Goal: Transaction & Acquisition: Purchase product/service

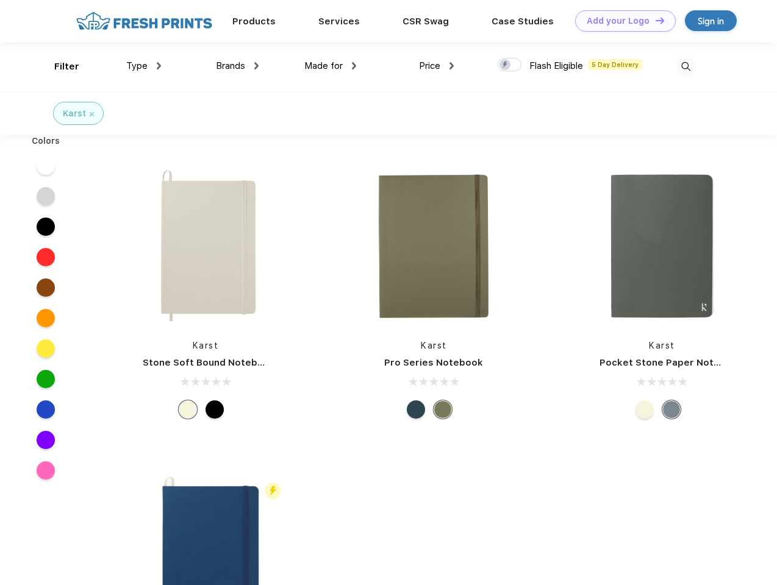
click at [621, 21] on link "Add your Logo Design Tool" at bounding box center [625, 20] width 101 height 21
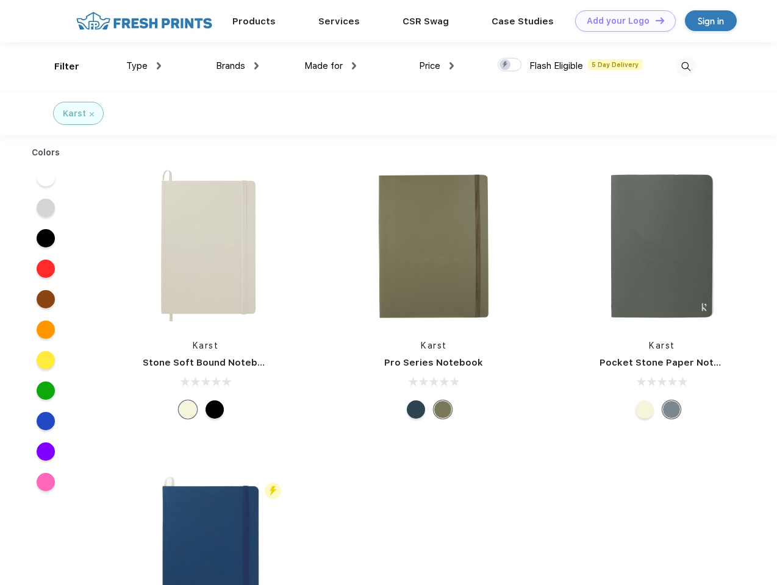
click at [0, 0] on div "Design Tool" at bounding box center [0, 0] width 0 height 0
click at [654, 20] on link "Add your Logo Design Tool" at bounding box center [625, 20] width 101 height 21
click at [59, 66] on div "Filter" at bounding box center [66, 67] width 25 height 14
click at [144, 66] on span "Type" at bounding box center [136, 65] width 21 height 11
click at [237, 66] on span "Brands" at bounding box center [230, 65] width 29 height 11
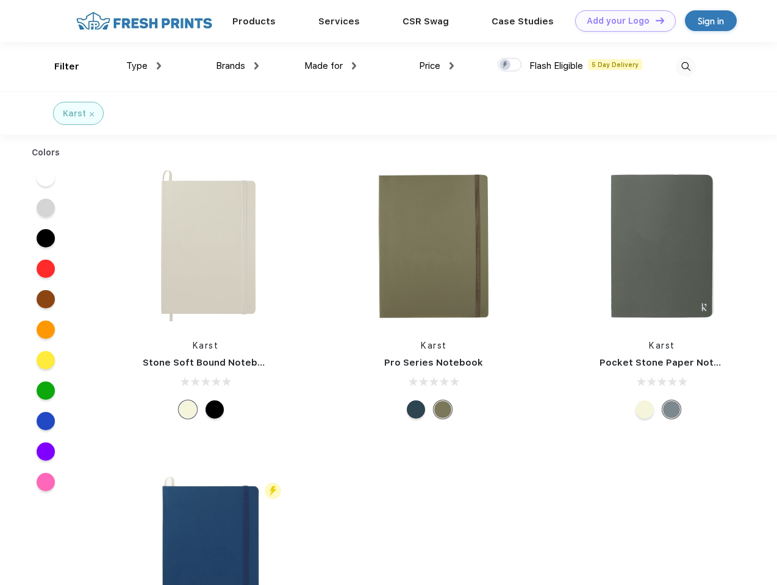
click at [331, 66] on span "Made for" at bounding box center [323, 65] width 38 height 11
click at [437, 66] on span "Price" at bounding box center [429, 65] width 21 height 11
click at [510, 65] on div at bounding box center [510, 64] width 24 height 13
click at [506, 65] on input "checkbox" at bounding box center [502, 61] width 8 height 8
checkbox input "true"
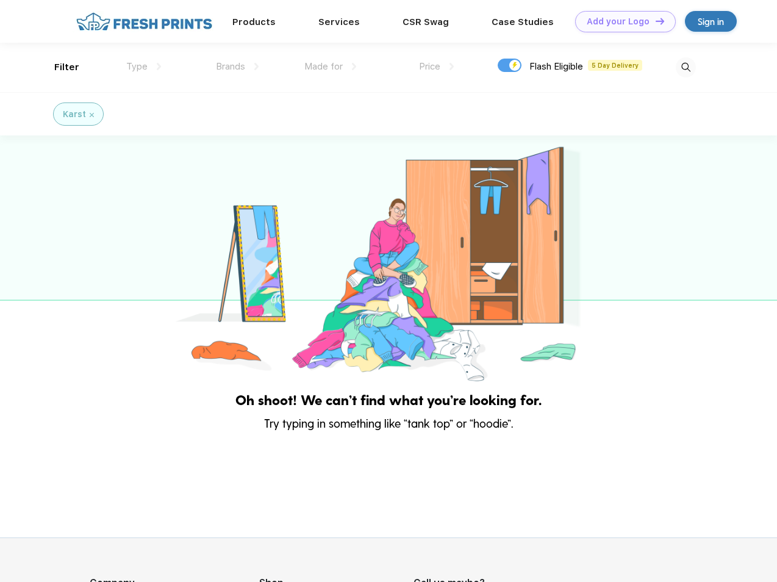
click at [685, 66] on img at bounding box center [686, 67] width 20 height 20
